Goal: Book appointment/travel/reservation

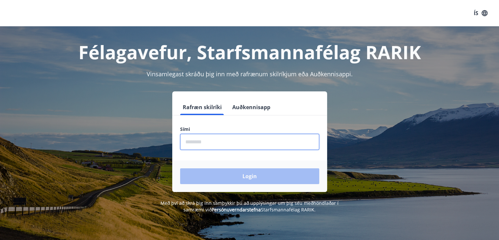
click at [189, 143] on input "phone" at bounding box center [249, 142] width 139 height 16
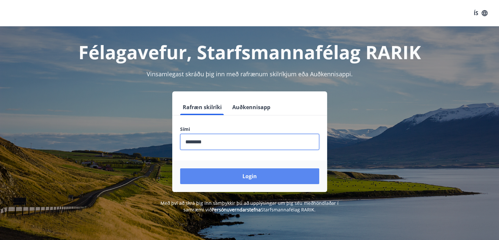
type input "********"
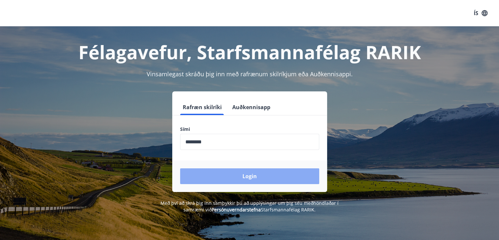
click at [248, 179] on button "Login" at bounding box center [249, 176] width 139 height 16
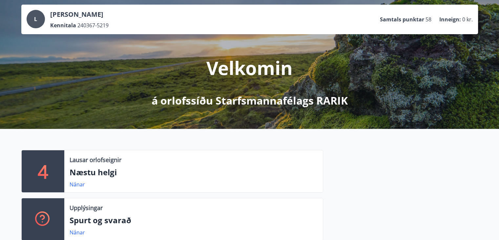
scroll to position [34, 0]
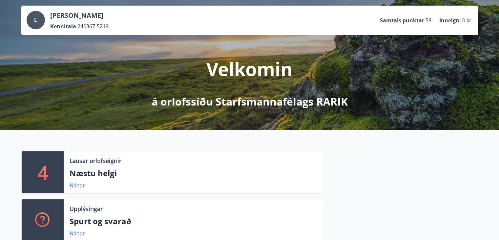
click at [53, 166] on div "4" at bounding box center [43, 172] width 43 height 42
click at [77, 184] on link "Nánar" at bounding box center [77, 185] width 15 height 7
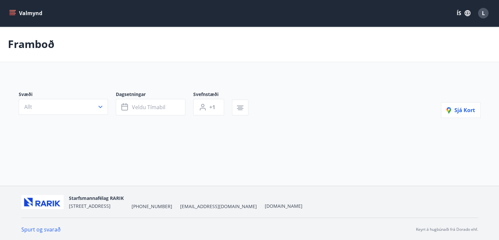
type input "*"
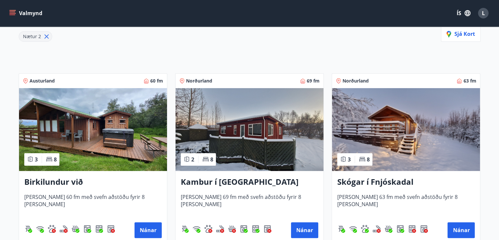
scroll to position [99, 0]
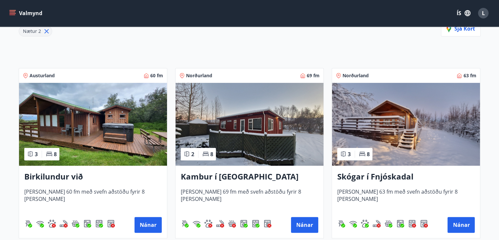
click at [92, 178] on h3 "Birkilundur við [GEOGRAPHIC_DATA]" at bounding box center [93, 177] width 138 height 12
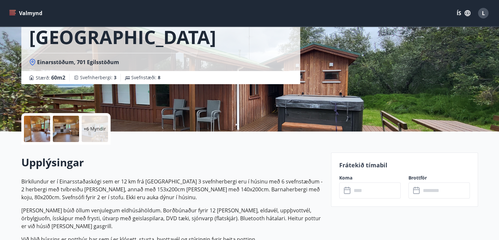
scroll to position [164, 0]
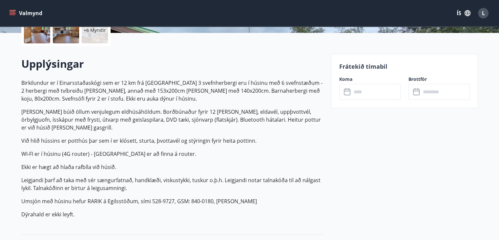
click at [347, 92] on icon at bounding box center [348, 92] width 8 height 8
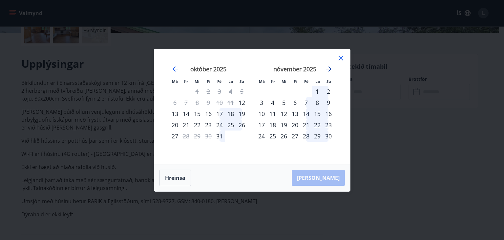
click at [330, 69] on icon "Move forward to switch to the next month." at bounding box center [328, 68] width 5 height 5
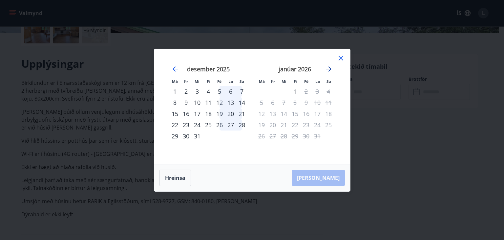
click at [330, 69] on icon "Move forward to switch to the next month." at bounding box center [328, 68] width 5 height 5
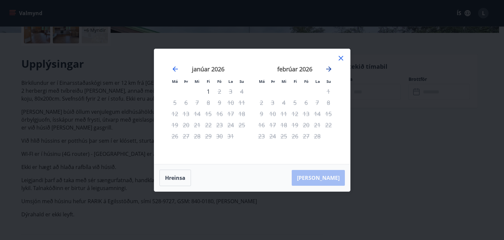
click at [330, 68] on icon "Move forward to switch to the next month." at bounding box center [329, 69] width 8 height 8
click at [174, 69] on icon "Move backward to switch to the previous month." at bounding box center [175, 68] width 5 height 5
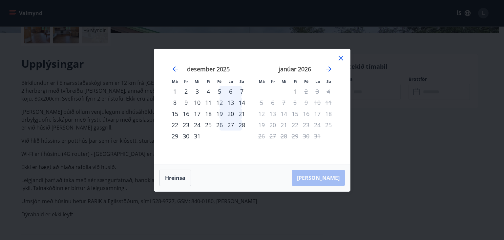
click at [341, 57] on icon at bounding box center [341, 58] width 8 height 8
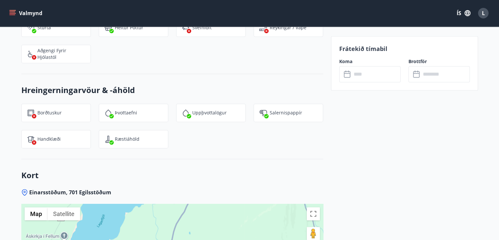
scroll to position [865, 0]
